Goal: Task Accomplishment & Management: Manage account settings

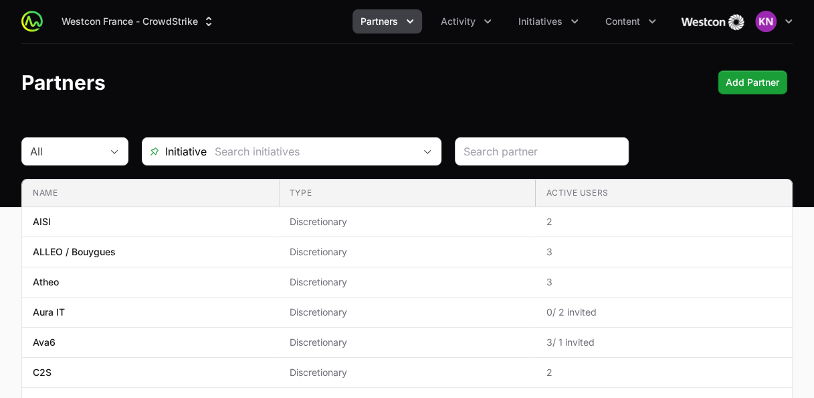
click at [502, 103] on header "Partners Add Partner Add Partner" at bounding box center [407, 82] width 814 height 78
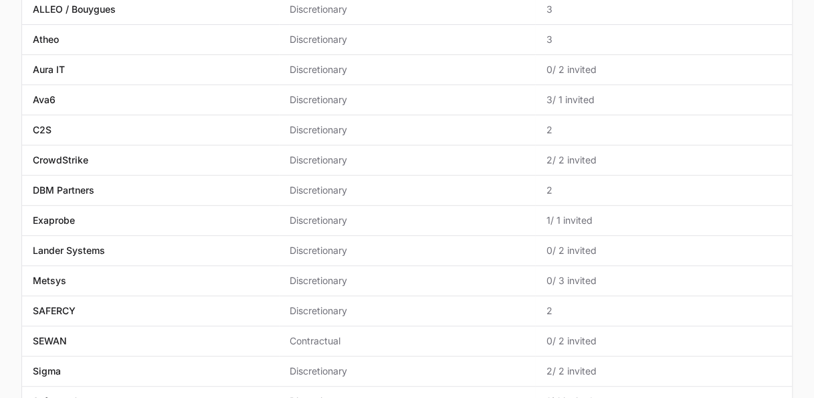
scroll to position [268, 0]
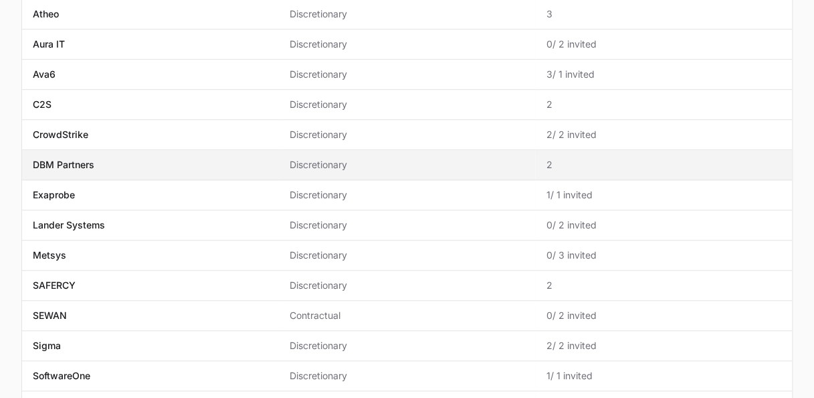
click at [66, 164] on p "DBM Partners" at bounding box center [64, 164] width 62 height 13
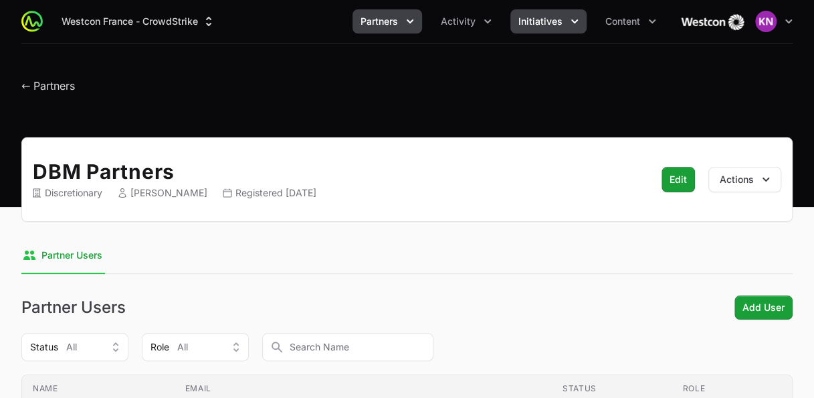
click at [555, 32] on button "Initiatives" at bounding box center [549, 21] width 76 height 24
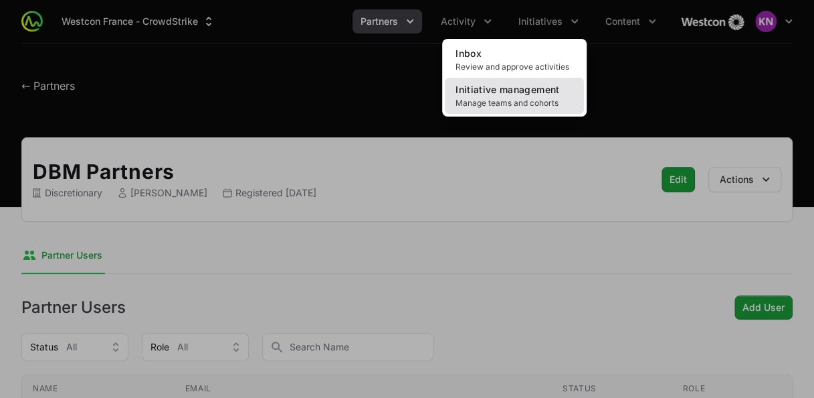
click at [527, 96] on link "Initiative management Manage teams and cohorts" at bounding box center [514, 96] width 139 height 36
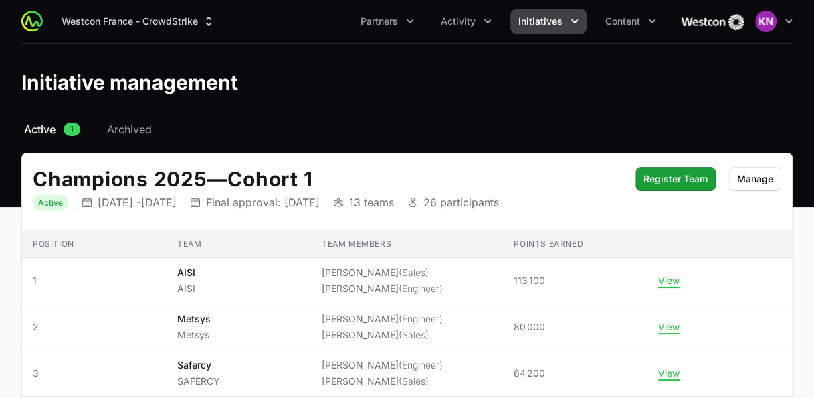
scroll to position [102, 0]
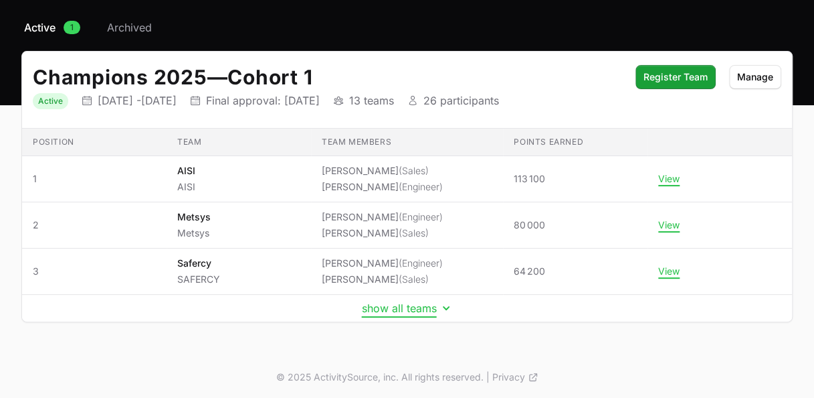
click at [430, 309] on button "show all teams" at bounding box center [407, 307] width 91 height 13
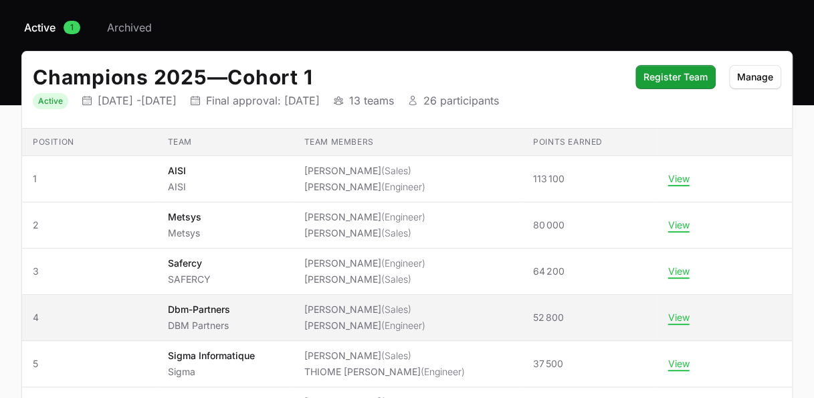
click at [323, 319] on li "[PERSON_NAME] (Engineer)" at bounding box center [364, 325] width 121 height 13
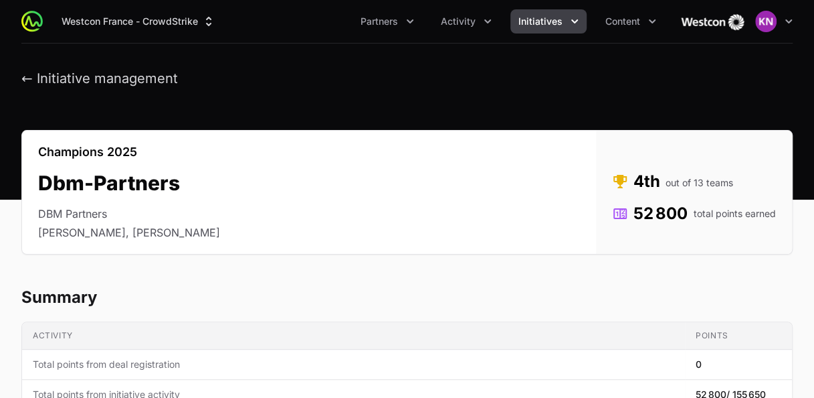
click at [541, 21] on span "Initiatives" at bounding box center [541, 21] width 44 height 13
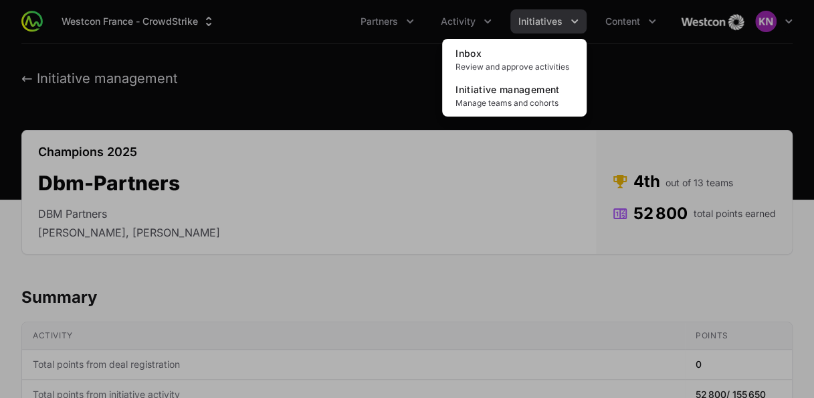
click at [454, 24] on div "Initiatives menu" at bounding box center [407, 199] width 814 height 398
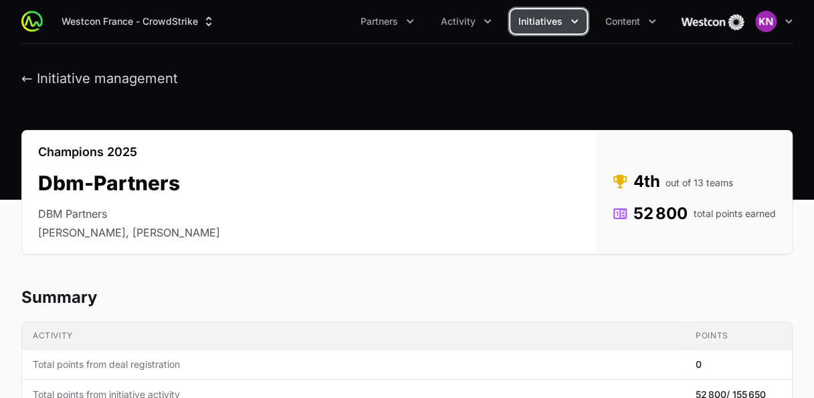
click at [454, 24] on span "Activity" at bounding box center [458, 21] width 35 height 13
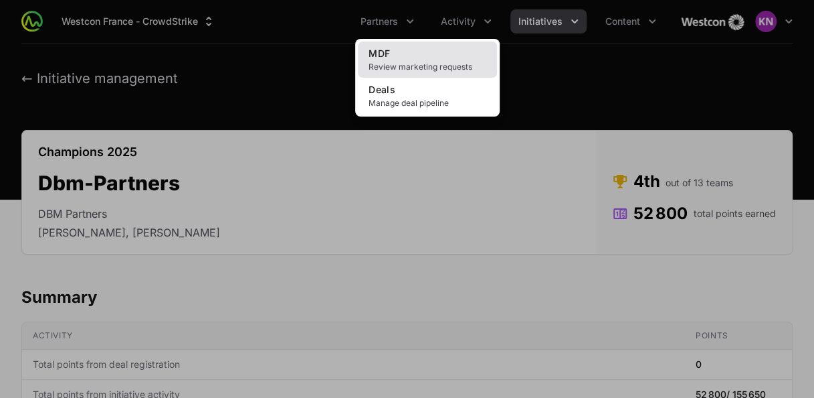
click at [439, 56] on link "MDF Review marketing requests" at bounding box center [427, 59] width 139 height 36
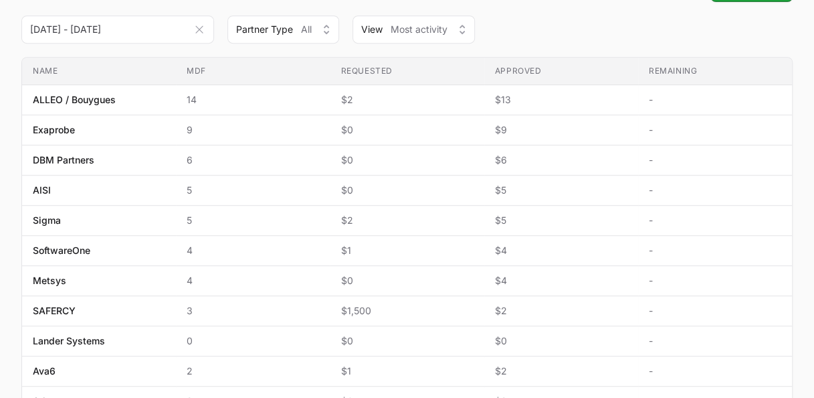
scroll to position [306, 0]
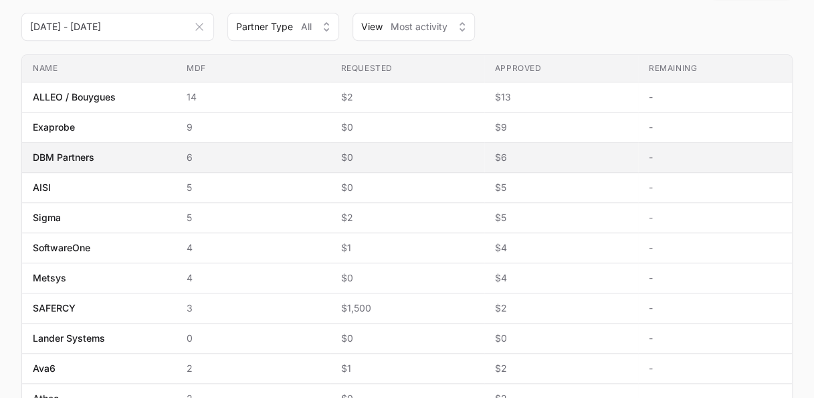
click at [376, 159] on span "$0" at bounding box center [407, 157] width 133 height 13
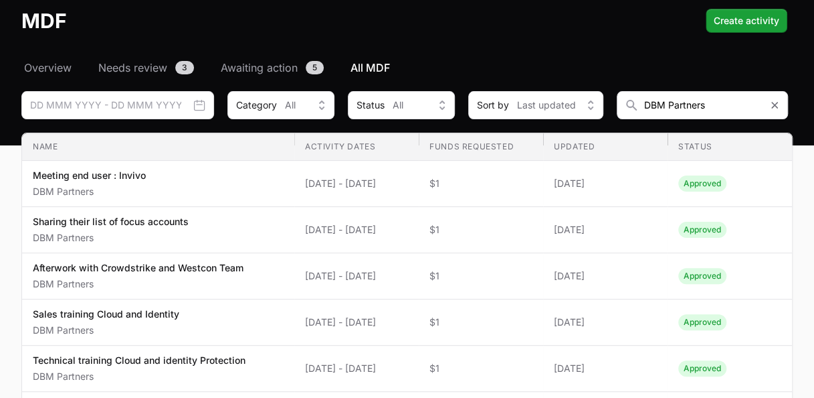
scroll to position [63, 0]
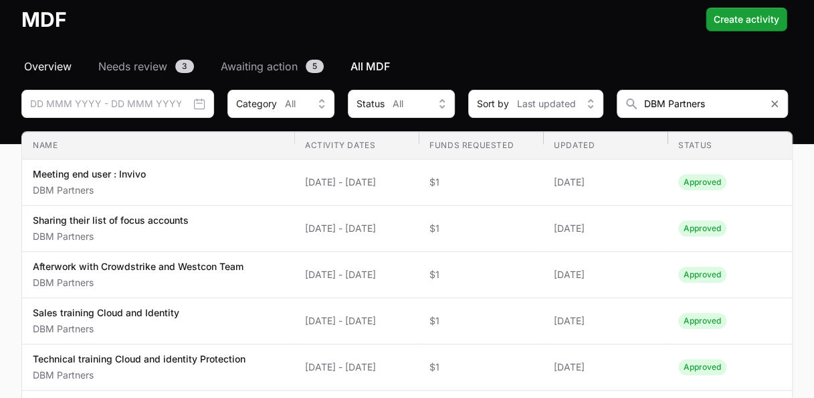
click at [54, 67] on span "Overview" at bounding box center [48, 66] width 48 height 16
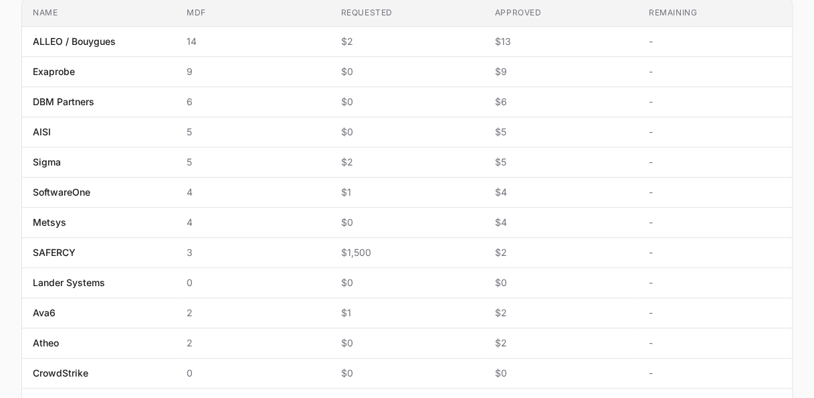
scroll to position [363, 0]
click at [802, 215] on div "Select a tab Overview Needs review Awaiting action All MDF Overview Needs revie…" at bounding box center [407, 169] width 814 height 823
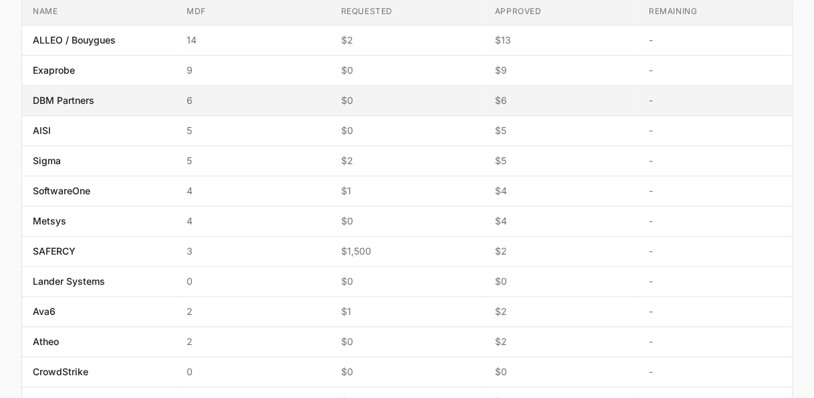
click at [195, 101] on span "6" at bounding box center [253, 100] width 133 height 13
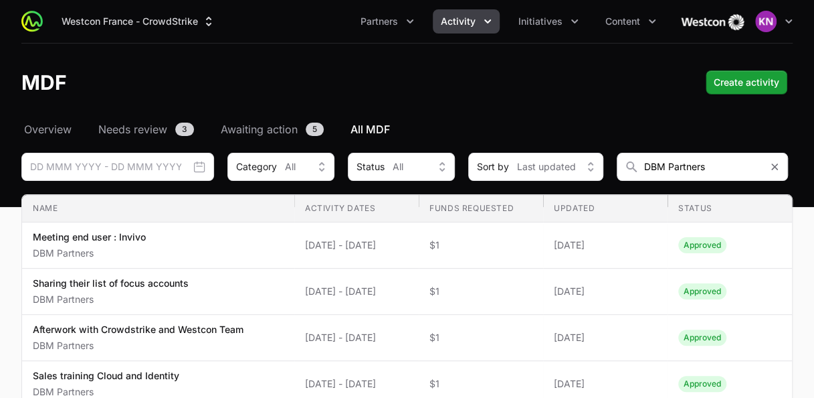
click at [0, 255] on html "Westcon [GEOGRAPHIC_DATA] - CrowdStrike Partners Activity Initiatives Content O…" at bounding box center [407, 309] width 814 height 619
click at [386, 29] on button "Partners" at bounding box center [388, 21] width 70 height 24
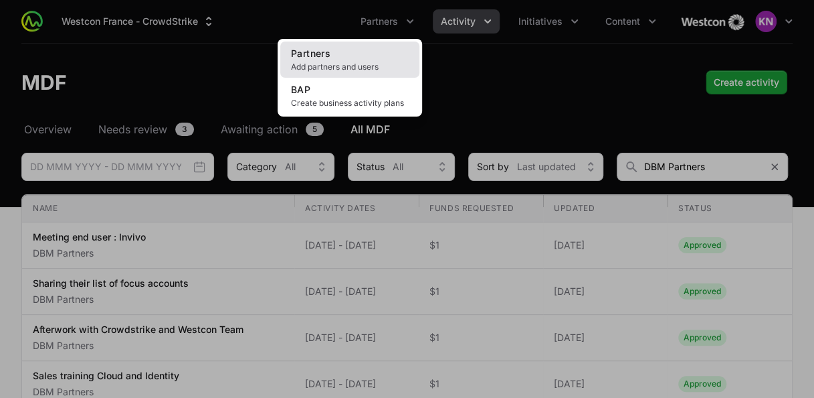
click at [360, 70] on span "Add partners and users" at bounding box center [350, 67] width 118 height 11
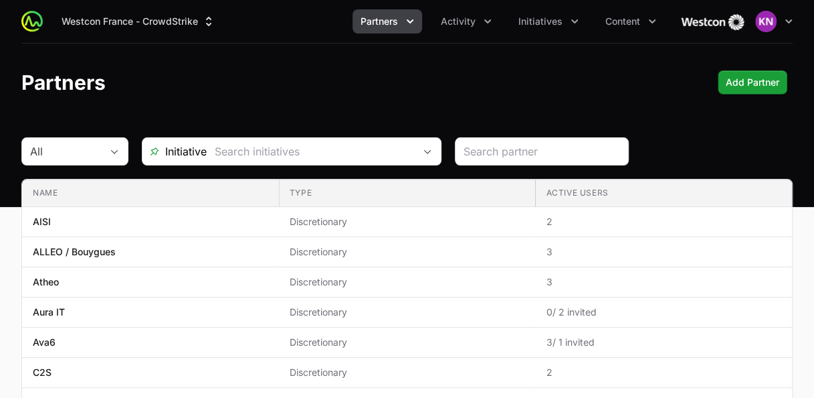
click at [394, 25] on span "Partners" at bounding box center [379, 21] width 37 height 13
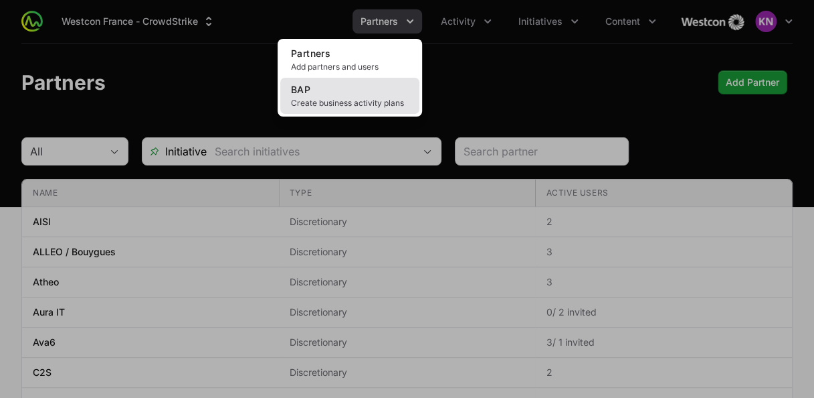
click at [371, 107] on span "Create business activity plans" at bounding box center [350, 103] width 118 height 11
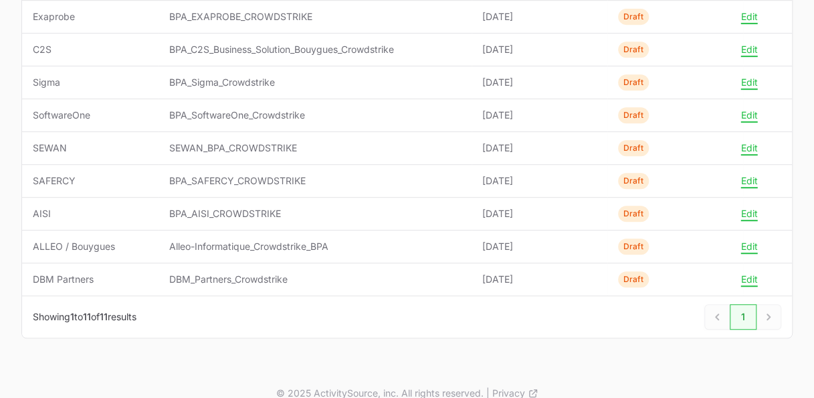
scroll to position [304, 0]
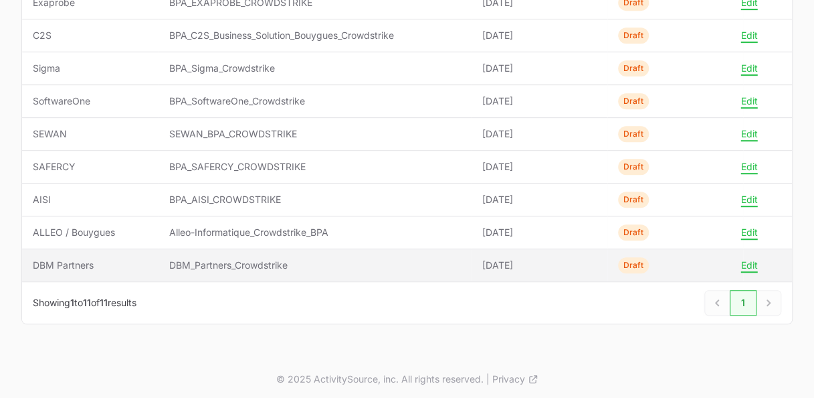
click at [487, 258] on span "[DATE]" at bounding box center [539, 264] width 114 height 13
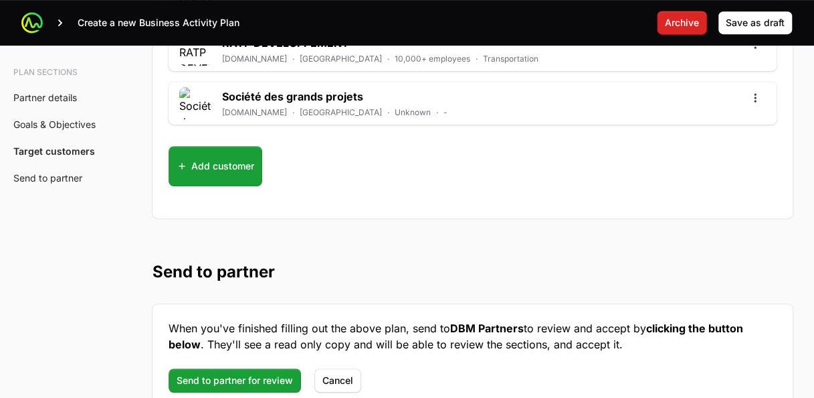
scroll to position [5137, 0]
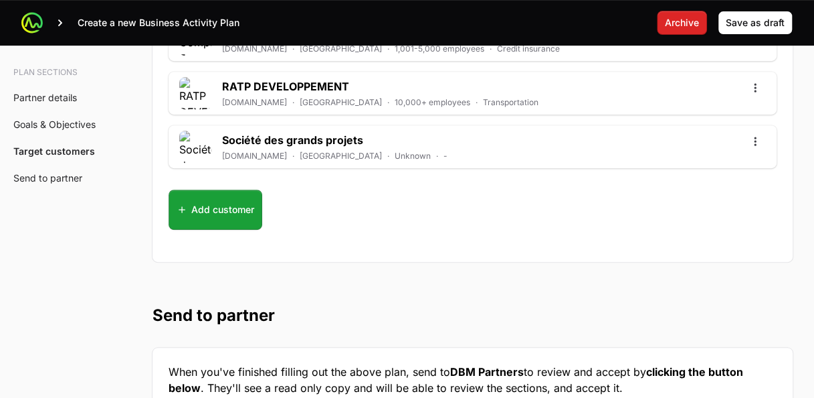
drag, startPoint x: 166, startPoint y: 130, endPoint x: 431, endPoint y: 156, distance: 266.3
copy div "LORE ipsu.dol · Sitame · 54,291+ consectet · Adipis Elits & Doeiusm T'Incid utl…"
